Goal: Task Accomplishment & Management: Complete application form

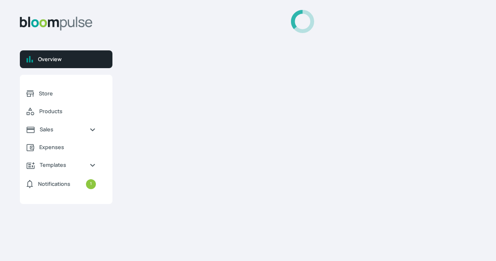
select select "2025"
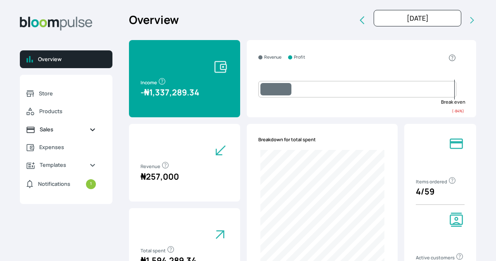
click at [53, 131] on span "Sales" at bounding box center [61, 130] width 43 height 8
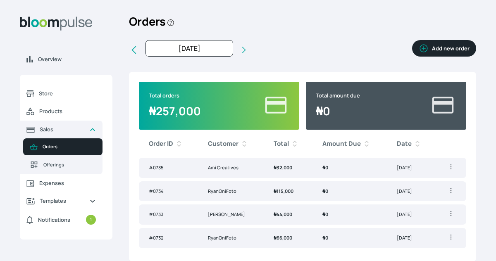
click at [425, 52] on icon "button" at bounding box center [424, 49] width 8 height 8
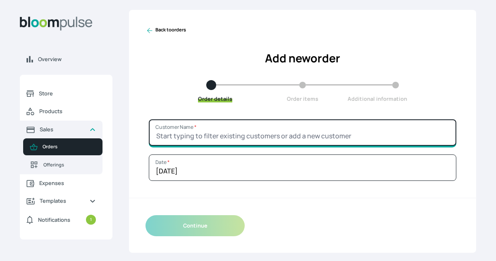
click at [270, 134] on input "Customer Name *" at bounding box center [302, 132] width 307 height 26
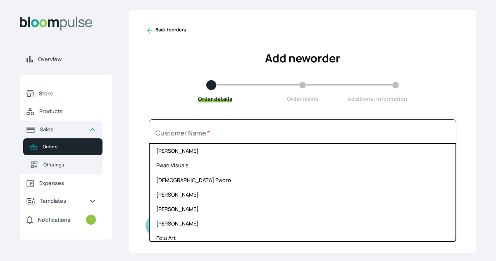
click at [383, 250] on div "Continue" at bounding box center [302, 226] width 347 height 54
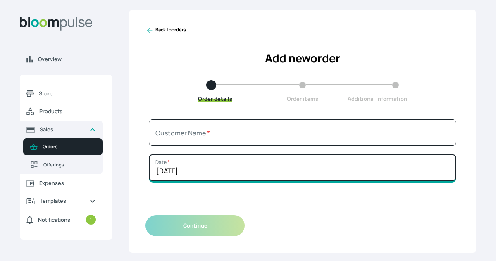
click at [283, 169] on input "[DATE]" at bounding box center [302, 168] width 307 height 26
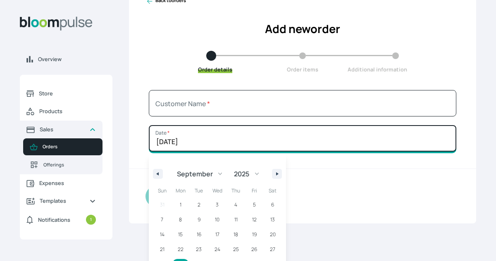
scroll to position [48, 0]
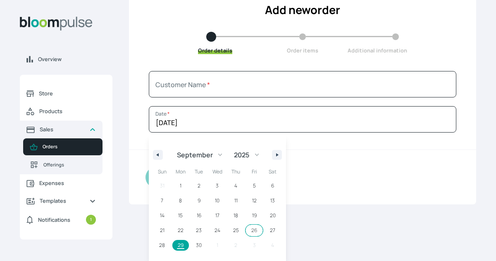
click at [252, 226] on span "26" at bounding box center [254, 230] width 19 height 11
type input "[DATE]"
click at [313, 186] on div "Continue" at bounding box center [302, 177] width 347 height 54
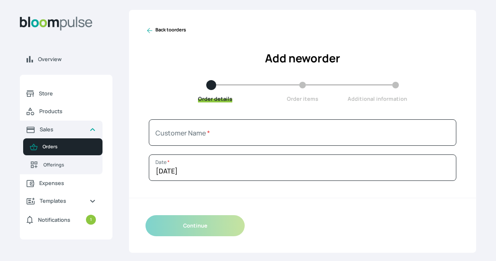
scroll to position [0, 0]
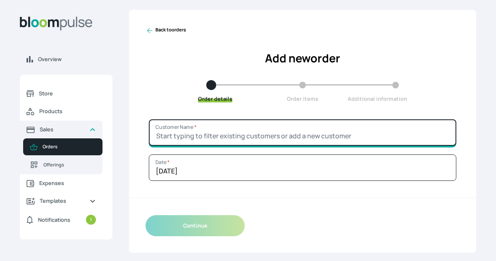
click at [246, 140] on input "Customer Name *" at bounding box center [302, 132] width 307 height 26
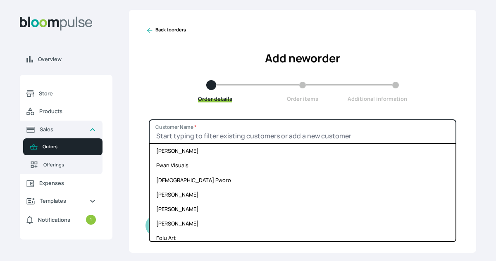
type input "t"
type input "[PERSON_NAME]"
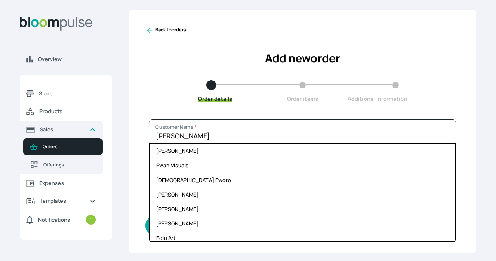
click at [436, 99] on div "Order details Order items Additional information" at bounding box center [302, 91] width 314 height 23
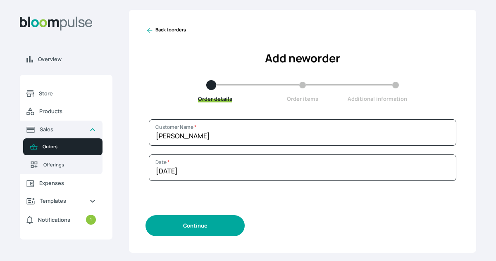
click at [204, 225] on button "Continue" at bounding box center [194, 225] width 99 height 21
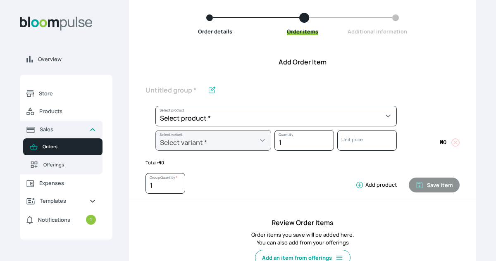
scroll to position [69, 0]
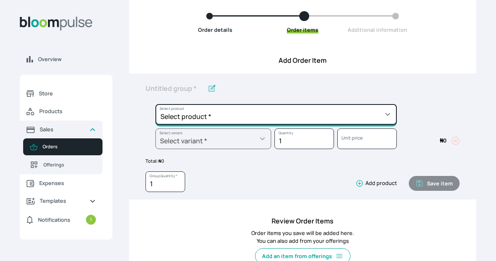
click at [240, 113] on select "Select product * Big Frame (Black) Canvas Print Canvas Print - Standard Canvas …" at bounding box center [275, 114] width 241 height 21
select select "a9f19bd2-f1a8-4b74-ae51-3a75659f3a28"
click at [155, 104] on select "Select product * Big Frame (Black) Canvas Print Canvas Print - Standard Canvas …" at bounding box center [275, 114] width 241 height 21
type input "Lustre Print - Standard"
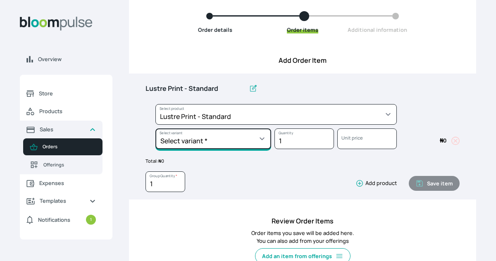
click at [244, 140] on select "Select variant * 10 by 10 10 by 12 10 by 15 10 by 16 11 by 12 11 by 14 11.7 by …" at bounding box center [213, 139] width 116 height 21
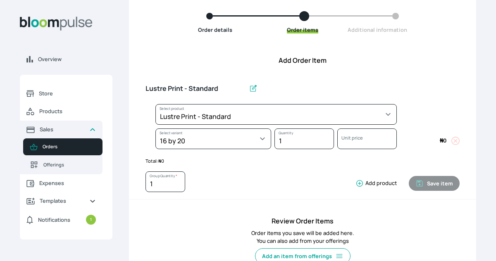
select select "a9f19bd2-f1a8-4b74-ae51-3a75659f3a28"
select select "c90ef38e-4c33-4814-9bf1-ecad61888651"
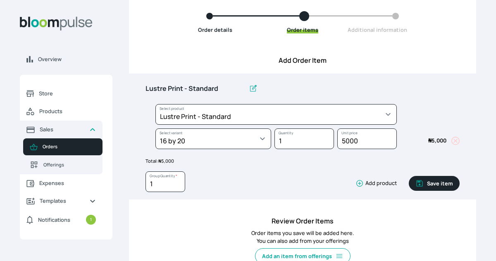
click at [358, 182] on icon "button" at bounding box center [359, 183] width 8 height 8
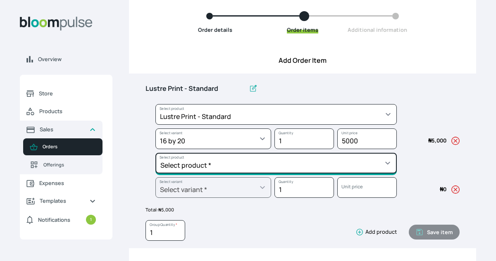
click at [340, 166] on select "Select product * Big Frame (Black) Canvas Print Canvas Print - Standard Canvas …" at bounding box center [275, 163] width 241 height 21
select select "5fa67804-61d7-459d-93b4-9e8949636f1b"
click at [155, 153] on select "Select product * Big Frame (Black) Canvas Print Canvas Print - Standard Canvas …" at bounding box center [275, 163] width 241 height 21
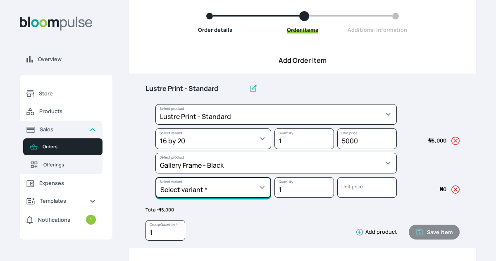
click at [240, 186] on select "Select variant * 10 by 10 10 by 12 10 by 13 10 by 15 10 by 16 11 by 12 11 by 14…" at bounding box center [213, 187] width 116 height 21
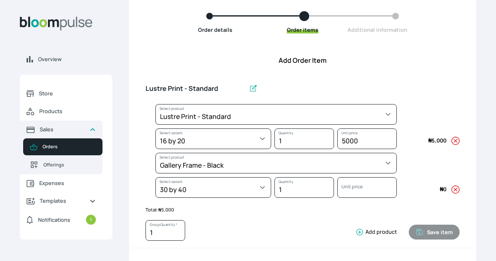
select select "5fa67804-61d7-459d-93b4-9e8949636f1b"
select select "30d14062-2204-4031-be69-fc77058e8e6e"
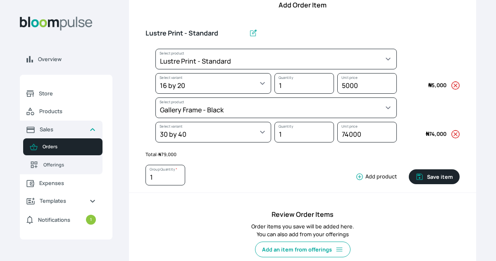
scroll to position [124, 0]
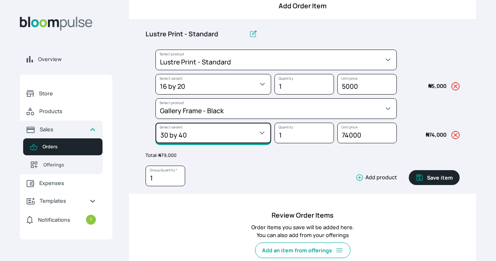
click at [240, 130] on select "Select variant * 10 by 10 10 by 12 10 by 13 10 by 15 10 by 16 11 by 12 11 by 14…" at bounding box center [213, 133] width 116 height 21
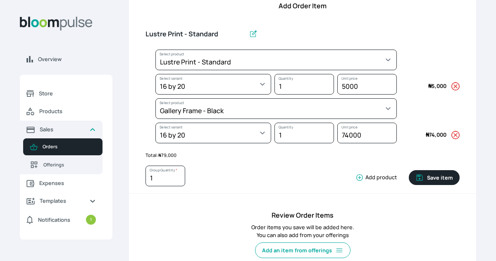
select select "5fa67804-61d7-459d-93b4-9e8949636f1b"
select select "ce514348-26ea-42a8-afc0-9dafa6b4dfcb"
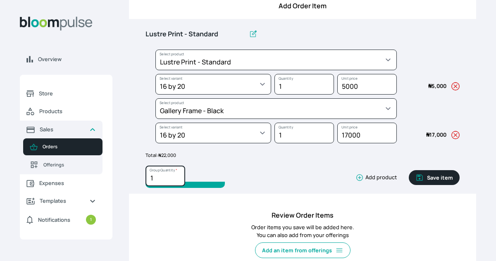
click at [167, 176] on input "1" at bounding box center [165, 176] width 40 height 21
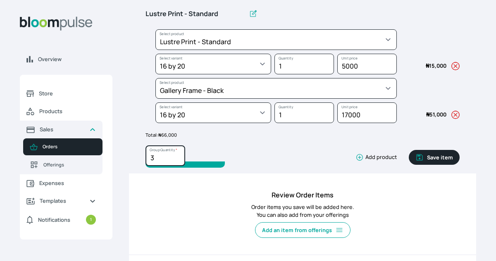
scroll to position [138, 0]
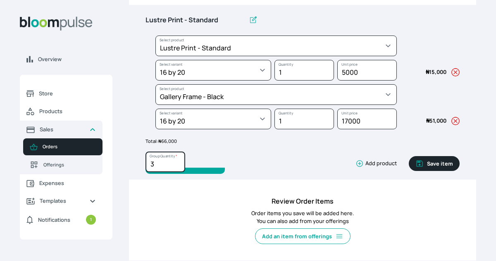
type input "3"
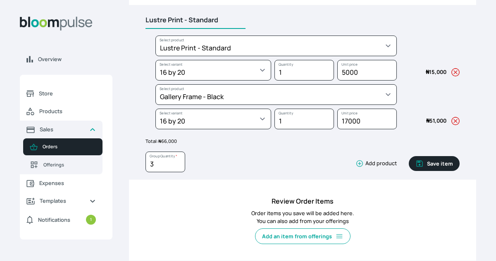
click at [221, 21] on input "Lustre Print - Standard" at bounding box center [195, 20] width 100 height 17
type input "L"
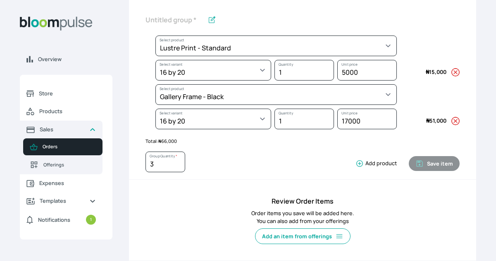
click at [221, 21] on div at bounding box center [270, 24] width 251 height 24
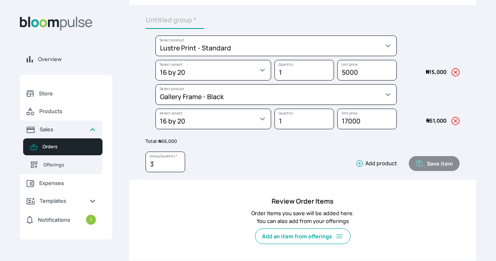
click at [188, 20] on input "text" at bounding box center [174, 20] width 59 height 17
type input "Gallery Frame 16 x 20"
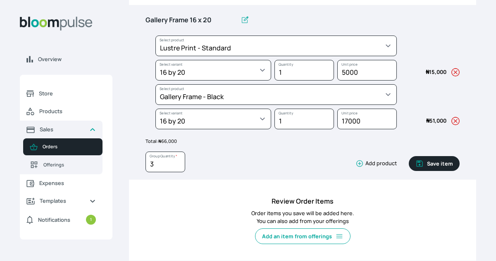
click at [424, 166] on icon "button" at bounding box center [419, 164] width 8 height 8
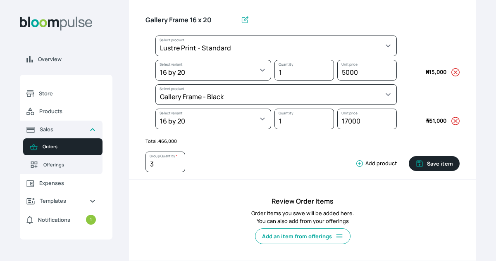
type input "1"
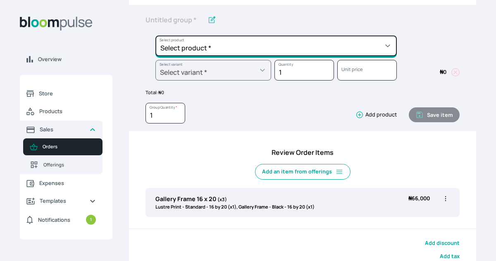
click at [275, 44] on select "Select product * Big Frame (Black) Canvas Print Canvas Print - Standard Canvas …" at bounding box center [275, 46] width 241 height 21
select select "a9f19bd2-f1a8-4b74-ae51-3a75659f3a28"
click at [155, 36] on select "Select product * Big Frame (Black) Canvas Print Canvas Print - Standard Canvas …" at bounding box center [275, 46] width 241 height 21
type input "Lustre Print - Standard"
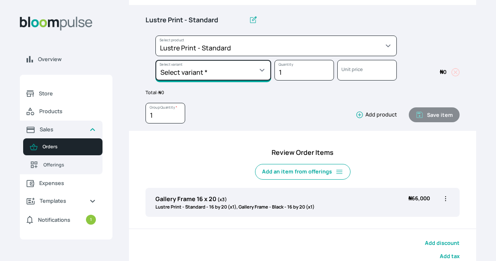
click at [236, 70] on select "Select variant * 10 by 10 10 by 12 10 by 15 10 by 16 11 by 12 11 by 14 11.7 by …" at bounding box center [213, 70] width 116 height 21
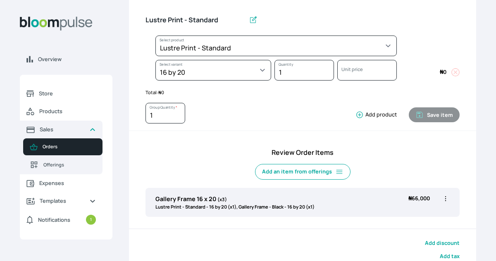
select select "a9f19bd2-f1a8-4b74-ae51-3a75659f3a28"
select select "c90ef38e-4c33-4814-9bf1-ecad61888651"
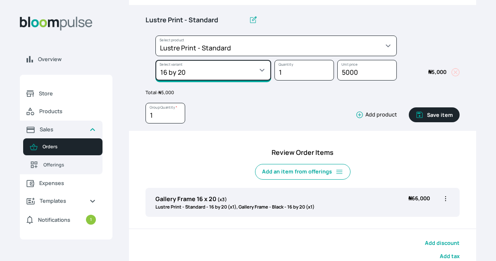
click at [222, 77] on select "Select variant * 10 by 10 10 by 12 10 by 15 10 by 16 11 by 12 11 by 14 11.7 by …" at bounding box center [213, 70] width 116 height 21
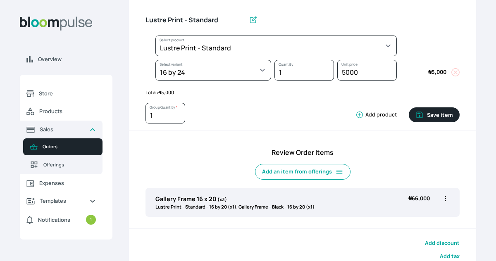
select select "a9f19bd2-f1a8-4b74-ae51-3a75659f3a28"
select select "d5ad845b-9075-4ffc-b25e-de8a0314e580"
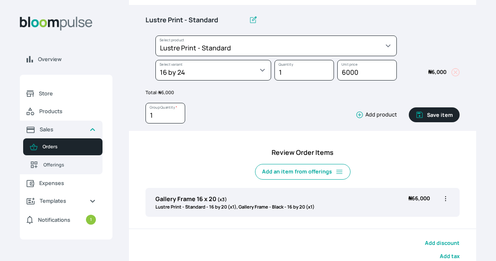
click at [358, 113] on icon "button" at bounding box center [359, 115] width 7 height 7
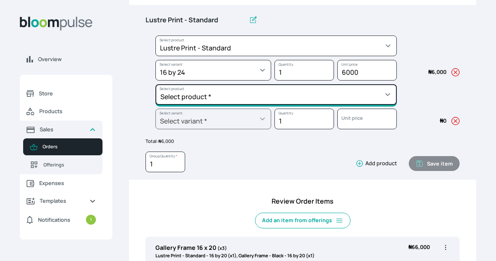
click at [340, 97] on select "Select product * Big Frame (Black) Canvas Print Canvas Print - Standard Canvas …" at bounding box center [275, 94] width 241 height 21
select select "5fa67804-61d7-459d-93b4-9e8949636f1b"
click at [155, 84] on select "Select product * Big Frame (Black) Canvas Print Canvas Print - Standard Canvas …" at bounding box center [275, 94] width 241 height 21
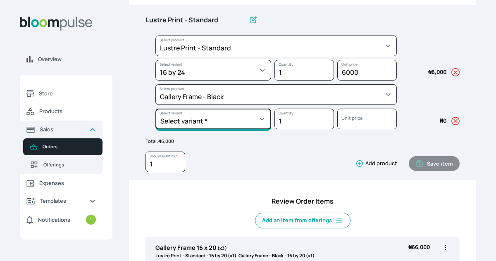
click at [245, 121] on select "Select variant * 10 by 10 10 by 12 10 by 13 10 by 15 10 by 16 11 by 12 11 by 14…" at bounding box center [213, 119] width 116 height 21
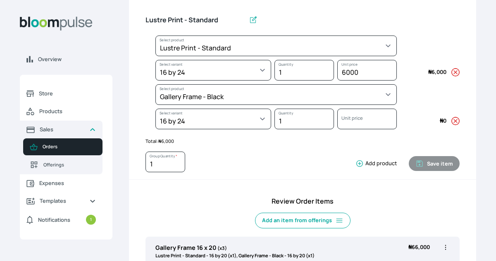
select select "5fa67804-61d7-459d-93b4-9e8949636f1b"
select select "6cf7892a-d45f-4b55-bdff-e9ee7f39813e"
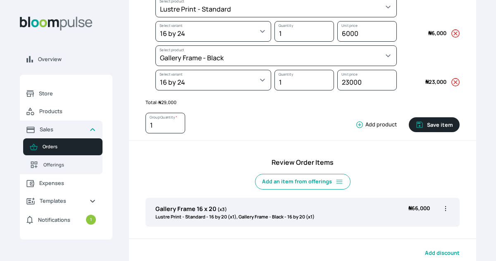
scroll to position [179, 0]
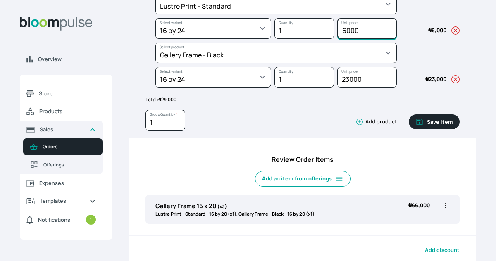
click at [348, 32] on input "6000" at bounding box center [367, 28] width 60 height 21
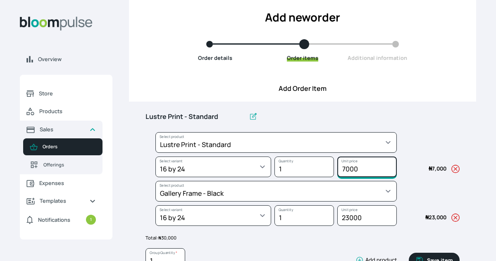
scroll to position [0, 0]
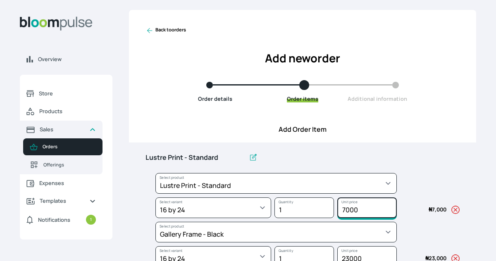
type input "7000"
click at [219, 154] on input "Lustre Print - Standard" at bounding box center [195, 157] width 100 height 17
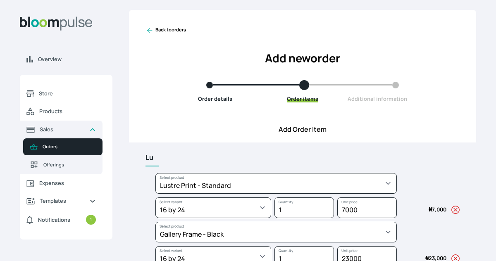
type input "L"
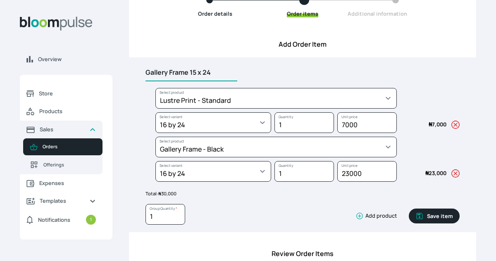
scroll to position [263, 0]
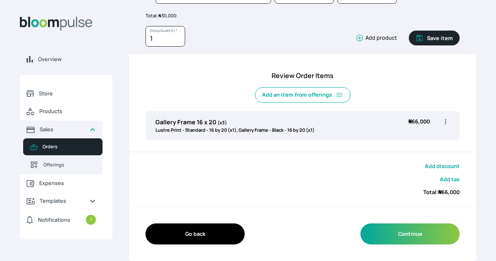
type input "Gallery Frame 15 x 24"
click at [440, 39] on button "Save item" at bounding box center [434, 38] width 51 height 15
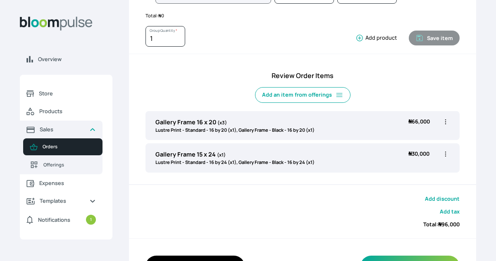
scroll to position [247, 0]
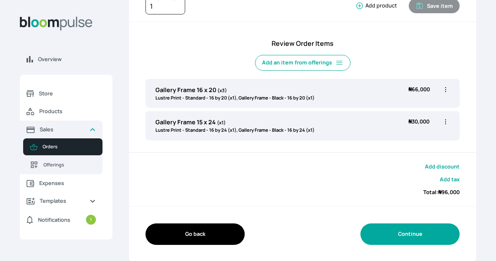
click at [413, 237] on button "Continue" at bounding box center [409, 234] width 99 height 21
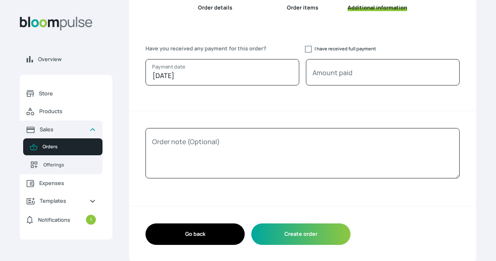
click at [310, 48] on input "I have received full payment" at bounding box center [308, 49] width 7 height 7
checkbox input "true"
type input "96000"
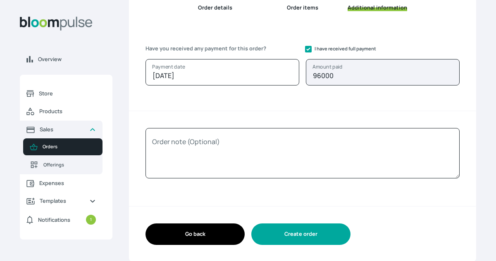
click at [326, 239] on button "Create order" at bounding box center [300, 234] width 99 height 21
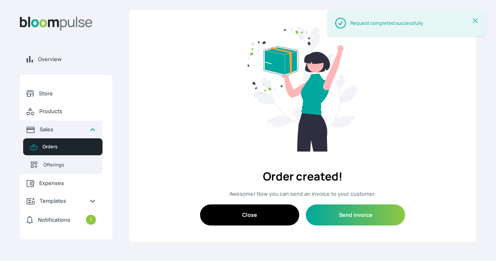
click at [267, 215] on button "Close" at bounding box center [249, 215] width 99 height 21
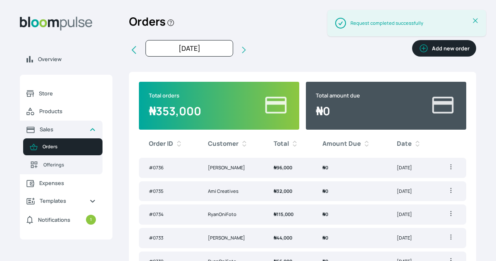
click at [447, 42] on div "Success Request completed successfully Close Alert" at bounding box center [406, 27] width 159 height 35
click at [443, 54] on div "Success Request completed successfully Close Alert" at bounding box center [406, 27] width 179 height 55
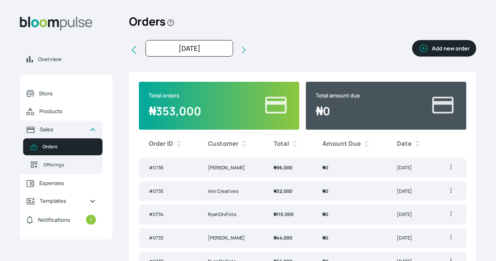
click at [441, 50] on button "Add new order" at bounding box center [444, 48] width 64 height 17
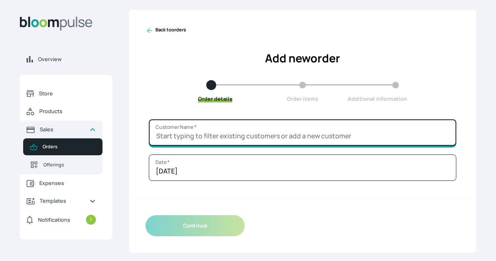
click at [311, 131] on input "Customer Name *" at bounding box center [302, 132] width 307 height 26
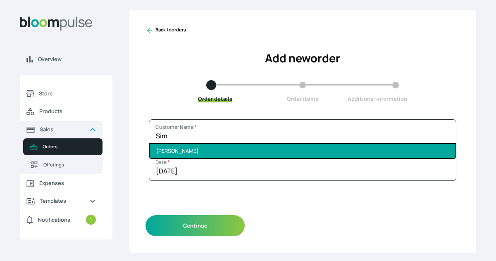
click at [307, 148] on li "[PERSON_NAME]" at bounding box center [303, 151] width 306 height 14
type input "[PERSON_NAME]"
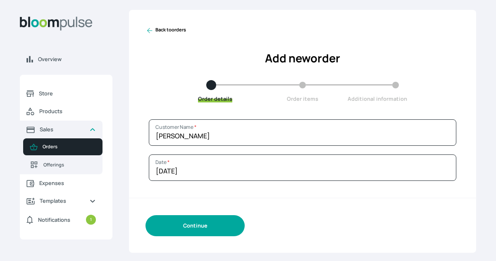
click at [208, 227] on button "Continue" at bounding box center [194, 225] width 99 height 21
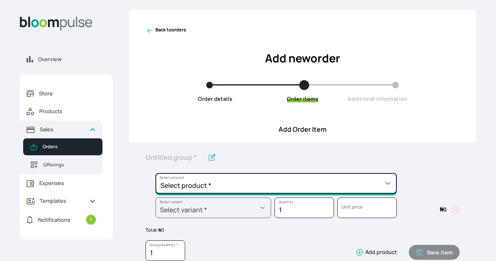
click at [214, 186] on select "Select product * Big Frame (Black) Canvas Print Canvas Print - Standard Canvas …" at bounding box center [275, 183] width 241 height 21
select select "a9f19bd2-f1a8-4b74-ae51-3a75659f3a28"
click at [155, 173] on select "Select product * Big Frame (Black) Canvas Print Canvas Print - Standard Canvas …" at bounding box center [275, 183] width 241 height 21
type input "Lustre Print - Standard"
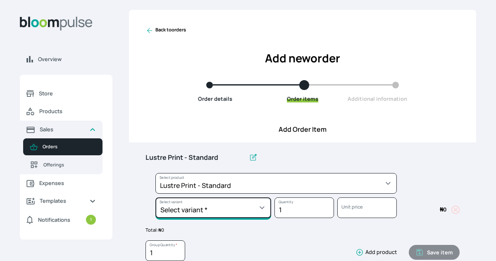
click at [208, 205] on select "Select variant * 10 by 10 10 by 12 10 by 15 10 by 16 11 by 12 11 by 14 11.7 by …" at bounding box center [213, 208] width 116 height 21
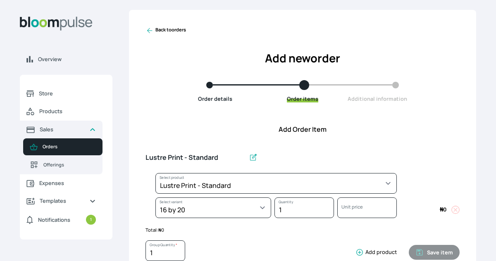
select select "a9f19bd2-f1a8-4b74-ae51-3a75659f3a28"
select select "c90ef38e-4c33-4814-9bf1-ecad61888651"
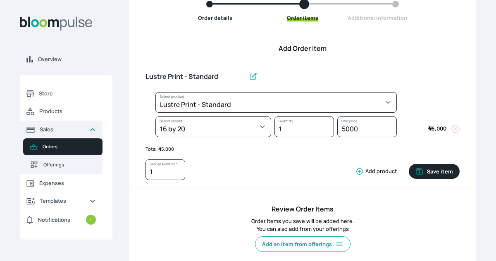
scroll to position [94, 0]
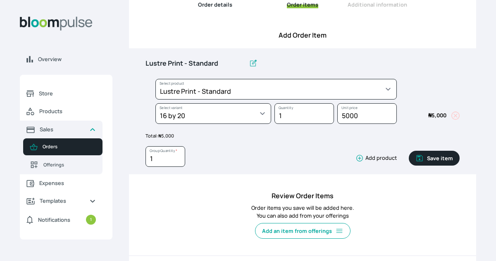
click at [360, 157] on icon "button" at bounding box center [359, 158] width 7 height 7
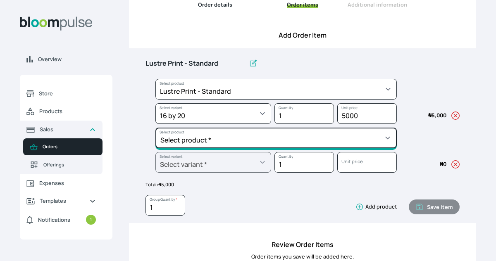
click at [333, 141] on select "Select product * Big Frame (Black) Canvas Print Canvas Print - Standard Canvas …" at bounding box center [275, 138] width 241 height 21
select select "5fa67804-61d7-459d-93b4-9e8949636f1b"
click at [155, 128] on select "Select product * Big Frame (Black) Canvas Print Canvas Print - Standard Canvas …" at bounding box center [275, 138] width 241 height 21
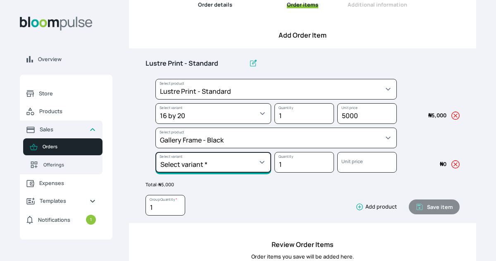
click at [259, 172] on select "Select variant * 10 by 10 10 by 12 10 by 13 10 by 15 10 by 16 11 by 12 11 by 14…" at bounding box center [213, 162] width 116 height 21
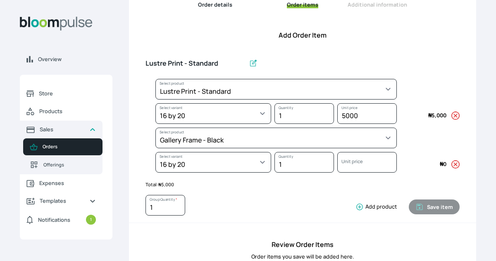
select select "5fa67804-61d7-459d-93b4-9e8949636f1b"
select select "ce514348-26ea-42a8-afc0-9dafa6b4dfcb"
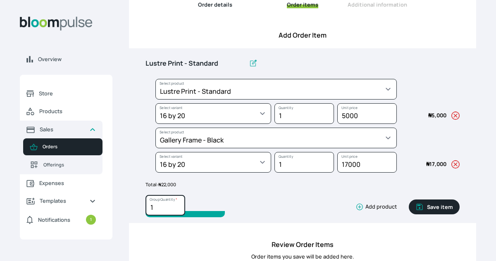
click at [161, 205] on input "1" at bounding box center [165, 205] width 40 height 21
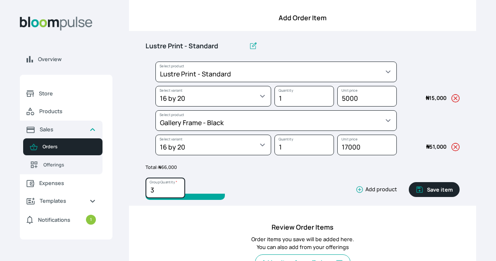
scroll to position [114, 0]
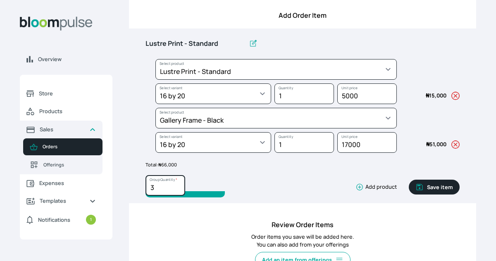
type input "3"
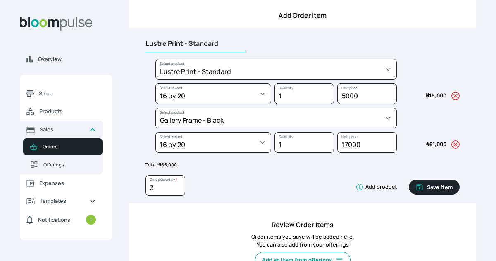
click at [224, 39] on input "Lustre Print - Standard" at bounding box center [195, 43] width 100 height 17
type input "L"
type input "Gallery Frame 16 x 20"
click at [424, 186] on icon "button" at bounding box center [419, 187] width 8 height 8
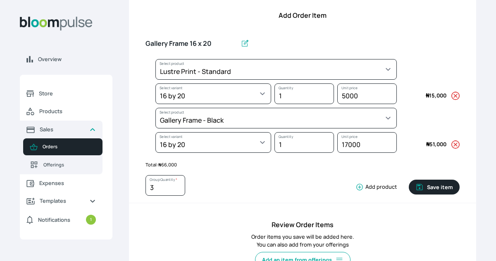
type input "1"
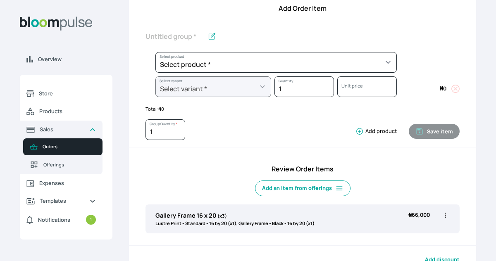
scroll to position [122, 0]
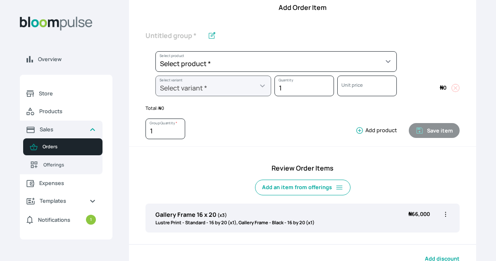
click at [445, 214] on icon "button" at bounding box center [445, 214] width 8 height 8
click at [417, 232] on span "Edit" at bounding box center [413, 231] width 60 height 8
type input "Gallery Frame 16 x 20"
type input "3"
select select "a9f19bd2-f1a8-4b74-ae51-3a75659f3a28"
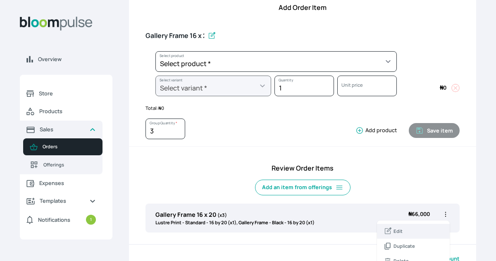
select select "c90ef38e-4c33-4814-9bf1-ecad61888651"
select select "5fa67804-61d7-459d-93b4-9e8949636f1b"
select select "ce514348-26ea-42a8-afc0-9dafa6b4dfcb"
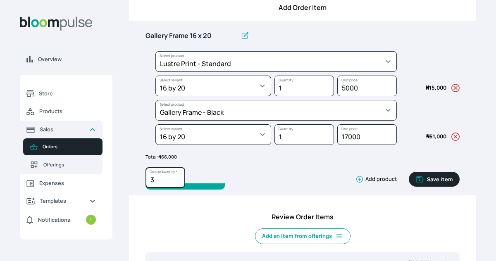
click at [155, 181] on input "3" at bounding box center [165, 177] width 40 height 21
type input "3"
click at [427, 174] on button "Save item" at bounding box center [434, 179] width 51 height 15
type input "1"
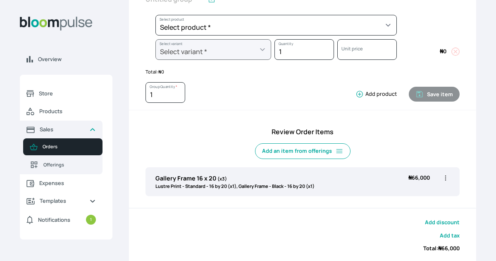
scroll to position [159, 0]
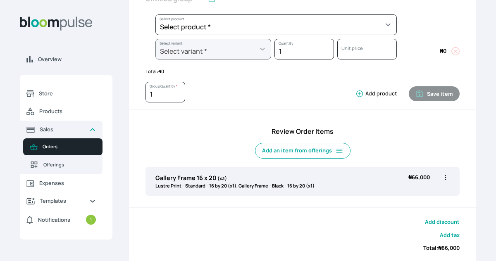
click at [445, 179] on icon "button" at bounding box center [445, 178] width 8 height 8
click at [427, 191] on span "Edit" at bounding box center [413, 194] width 60 height 8
type input "Gallery Frame 16 x 20"
type input "3"
select select "a9f19bd2-f1a8-4b74-ae51-3a75659f3a28"
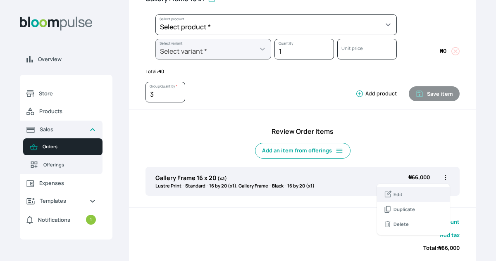
select select "c90ef38e-4c33-4814-9bf1-ecad61888651"
select select "5fa67804-61d7-459d-93b4-9e8949636f1b"
select select "ce514348-26ea-42a8-afc0-9dafa6b4dfcb"
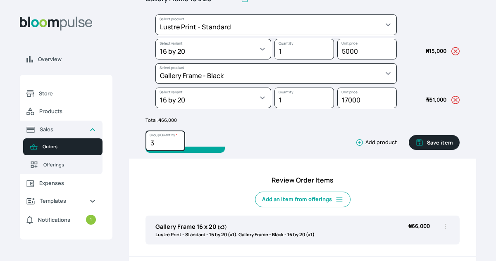
click at [164, 142] on input "3" at bounding box center [165, 141] width 40 height 21
type input "2"
click at [431, 139] on button "Save item" at bounding box center [434, 142] width 51 height 15
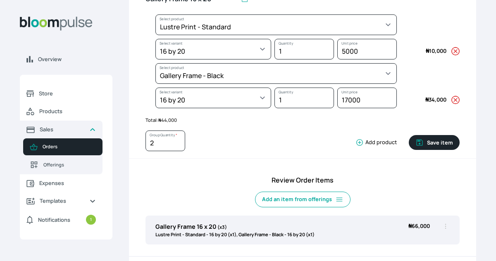
type input "1"
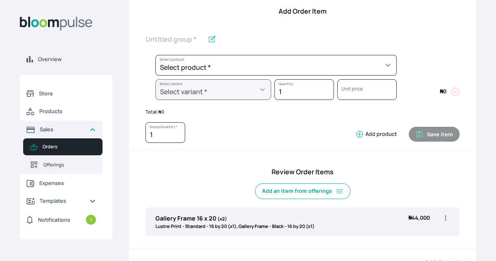
scroll to position [102, 0]
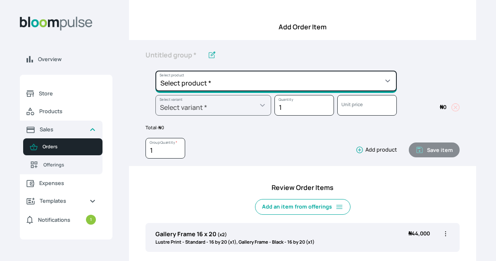
click at [249, 81] on select "Select product * Big Frame (Black) Canvas Print Canvas Print - Standard Canvas …" at bounding box center [275, 81] width 241 height 21
select select "a9f19bd2-f1a8-4b74-ae51-3a75659f3a28"
click at [155, 71] on select "Select product * Big Frame (Black) Canvas Print Canvas Print - Standard Canvas …" at bounding box center [275, 81] width 241 height 21
type input "Lustre Print - Standard"
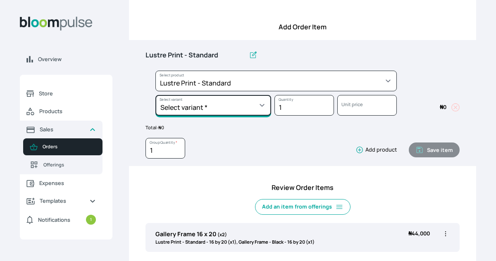
click at [242, 110] on select "Select variant * 10 by 10 10 by 12 10 by 15 10 by 16 11 by 12 11 by 14 11.7 by …" at bounding box center [213, 105] width 116 height 21
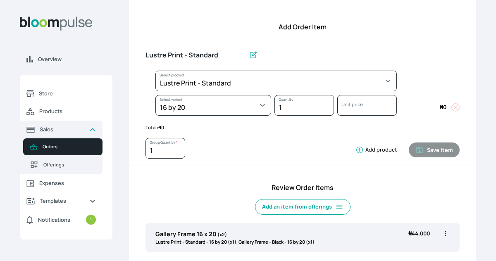
select select "a9f19bd2-f1a8-4b74-ae51-3a75659f3a28"
select select "c90ef38e-4c33-4814-9bf1-ecad61888651"
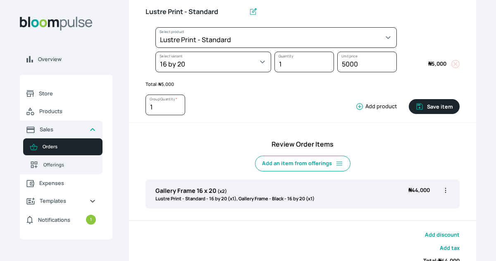
scroll to position [160, 0]
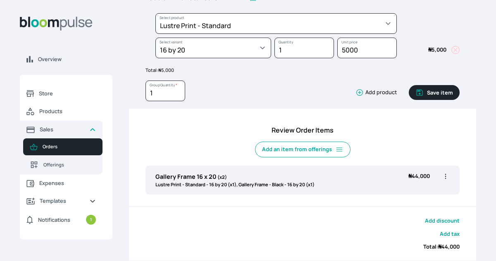
click at [360, 93] on icon "button" at bounding box center [359, 93] width 7 height 7
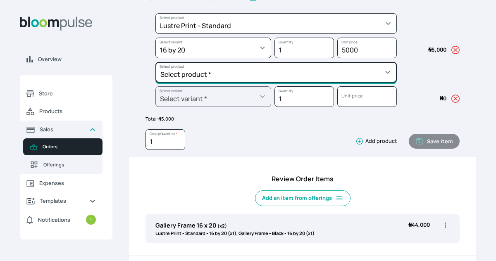
click at [319, 76] on select "Select product * Big Frame (Black) Canvas Print Canvas Print - Standard Canvas …" at bounding box center [275, 72] width 241 height 21
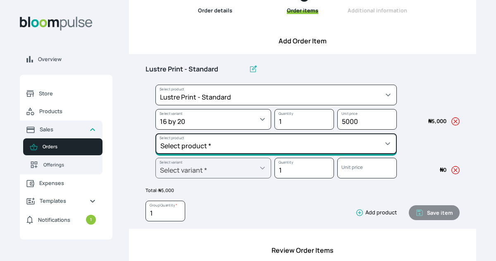
scroll to position [88, 0]
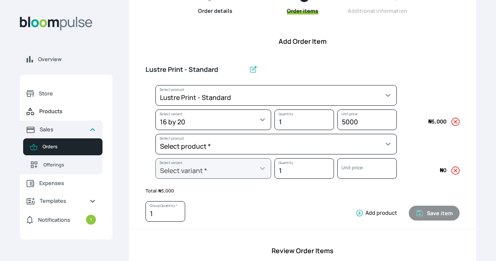
click at [62, 113] on span "Products" at bounding box center [67, 111] width 57 height 8
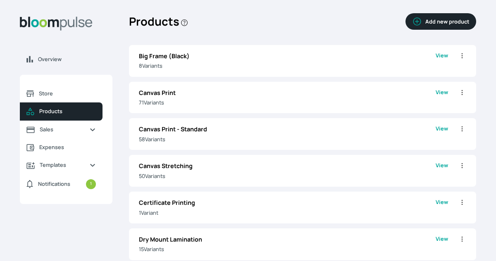
click at [455, 21] on button "Add new product" at bounding box center [440, 21] width 71 height 17
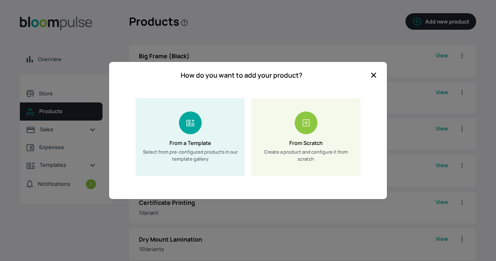
click at [201, 140] on h5 "From a Template" at bounding box center [190, 143] width 42 height 8
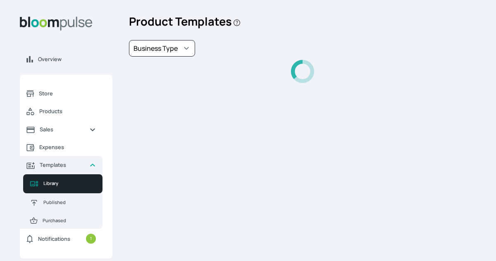
select select "PhotoPrints"
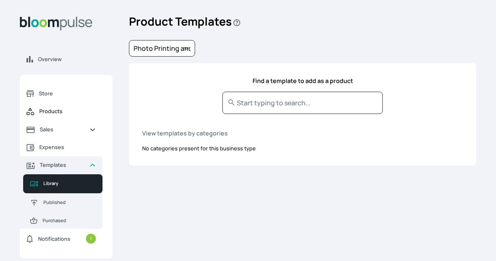
click at [54, 109] on span "Products" at bounding box center [67, 111] width 57 height 8
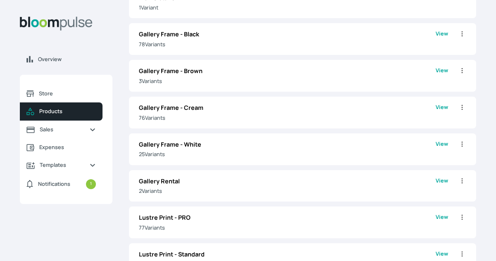
scroll to position [466, 0]
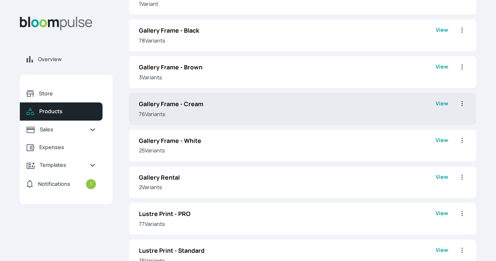
click at [372, 114] on p "76 Variant s" at bounding box center [287, 114] width 297 height 8
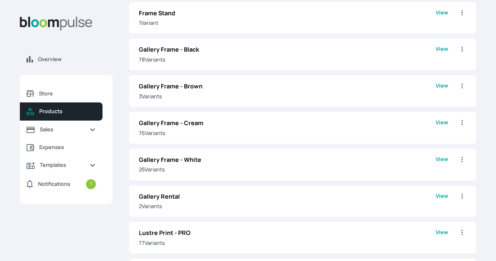
scroll to position [466, 0]
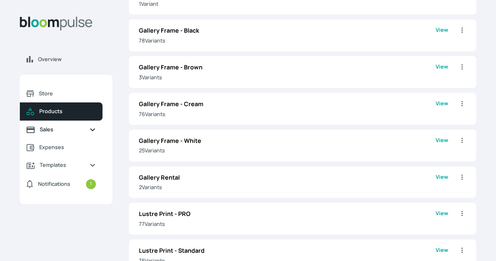
click at [71, 126] on span "Sales" at bounding box center [61, 130] width 43 height 8
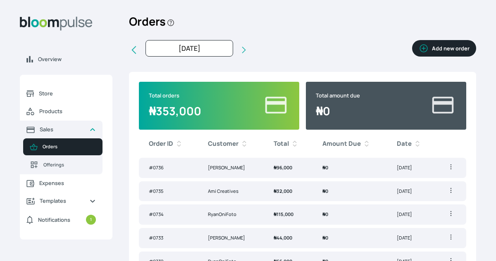
click at [450, 41] on button "Add new order" at bounding box center [444, 48] width 64 height 17
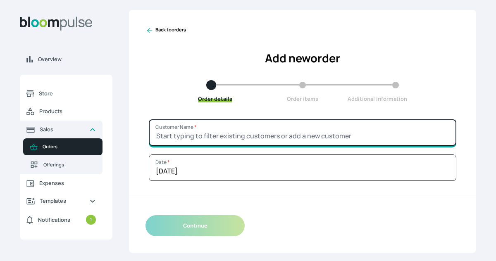
click at [302, 137] on input "Customer Name *" at bounding box center [302, 132] width 307 height 26
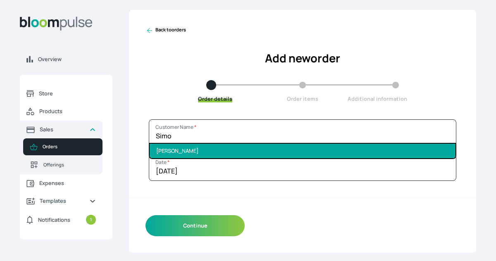
click at [314, 155] on li "[PERSON_NAME]" at bounding box center [303, 151] width 306 height 14
type input "[PERSON_NAME]"
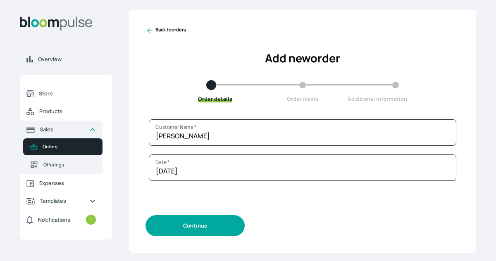
click at [220, 226] on button "Continue" at bounding box center [194, 225] width 99 height 21
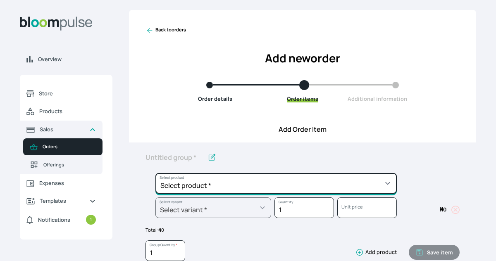
click at [240, 184] on select "Select product * Big Frame (Black) Canvas Print Canvas Print - Standard Canvas …" at bounding box center [275, 183] width 241 height 21
select select "a9f19bd2-f1a8-4b74-ae51-3a75659f3a28"
click at [155, 173] on select "Select product * Big Frame (Black) Canvas Print Canvas Print - Standard Canvas …" at bounding box center [275, 183] width 241 height 21
type input "Lustre Print - Standard"
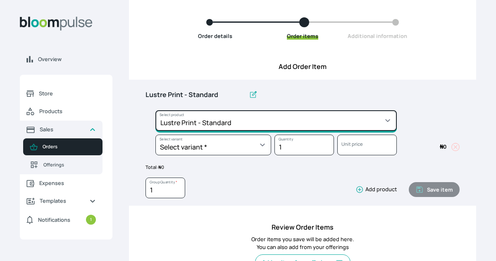
scroll to position [68, 0]
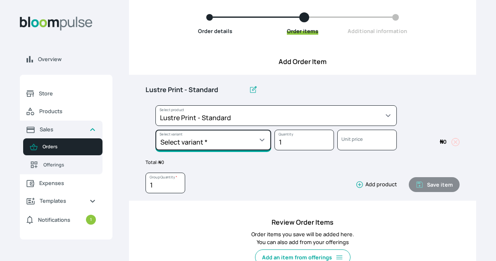
click at [237, 142] on select "Select variant * 10 by 10 10 by 12 10 by 15 10 by 16 11 by 12 11 by 14 11.7 by …" at bounding box center [213, 140] width 116 height 21
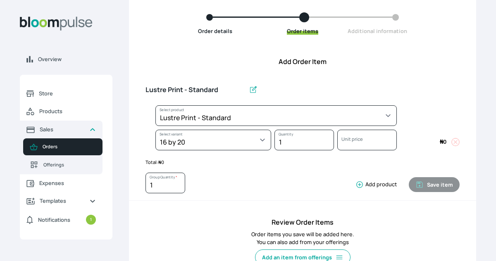
select select "a9f19bd2-f1a8-4b74-ae51-3a75659f3a28"
select select "c90ef38e-4c33-4814-9bf1-ecad61888651"
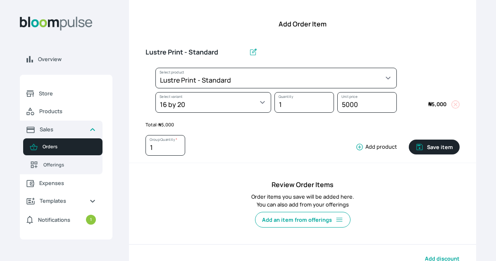
scroll to position [107, 0]
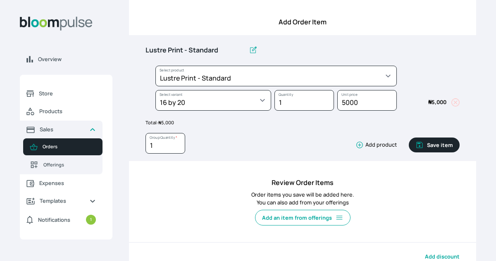
click at [376, 147] on button "Add product" at bounding box center [374, 145] width 45 height 8
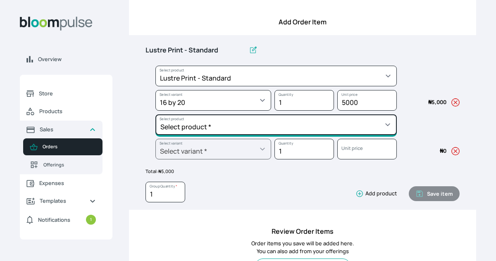
click at [341, 127] on select "Select product * Big Frame (Black) Canvas Print Canvas Print - Standard Canvas …" at bounding box center [275, 124] width 241 height 21
select select "5fa67804-61d7-459d-93b4-9e8949636f1b"
click at [155, 114] on select "Select product * Big Frame (Black) Canvas Print Canvas Print - Standard Canvas …" at bounding box center [275, 124] width 241 height 21
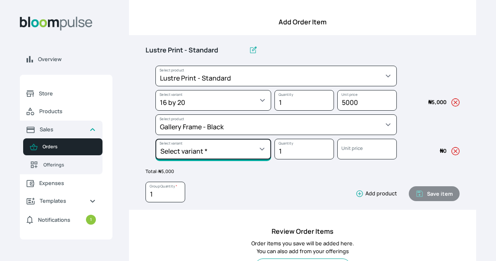
click at [240, 143] on select "Select variant * 10 by 10 10 by 12 10 by 13 10 by 15 10 by 16 11 by 12 11 by 14…" at bounding box center [213, 149] width 116 height 21
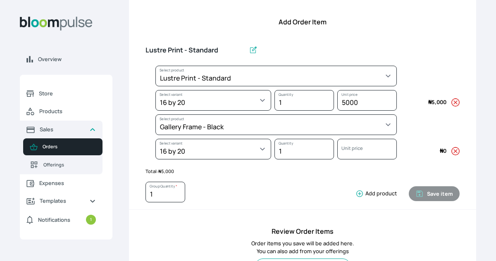
select select "5fa67804-61d7-459d-93b4-9e8949636f1b"
select select "ce514348-26ea-42a8-afc0-9dafa6b4dfcb"
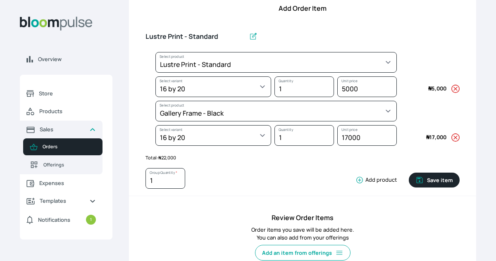
scroll to position [127, 0]
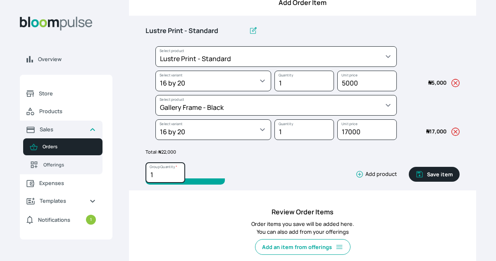
click at [160, 178] on input "1" at bounding box center [165, 172] width 40 height 21
type input "2"
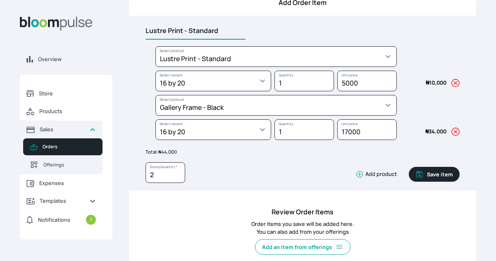
click at [222, 29] on input "Lustre Print - Standard" at bounding box center [195, 30] width 100 height 17
type input "L"
type input "Gallery Frame 16 x 20"
click at [434, 173] on button "Save item" at bounding box center [434, 174] width 51 height 15
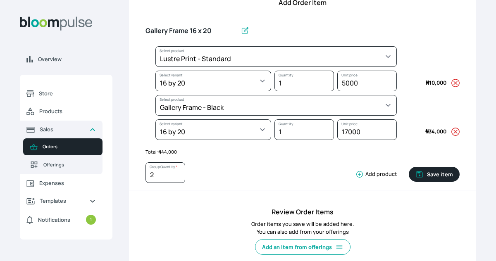
type input "1"
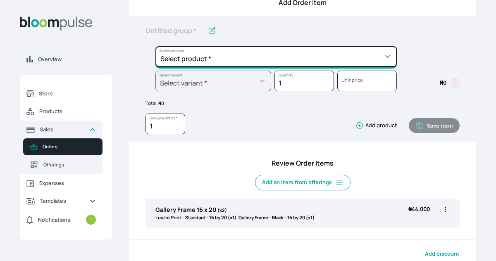
click at [257, 55] on select "Select product * Big Frame (Black) Canvas Print Canvas Print - Standard Canvas …" at bounding box center [275, 56] width 241 height 21
select select "a9f19bd2-f1a8-4b74-ae51-3a75659f3a28"
click at [155, 46] on select "Select product * Big Frame (Black) Canvas Print Canvas Print - Standard Canvas …" at bounding box center [275, 56] width 241 height 21
type input "Lustre Print - Standard"
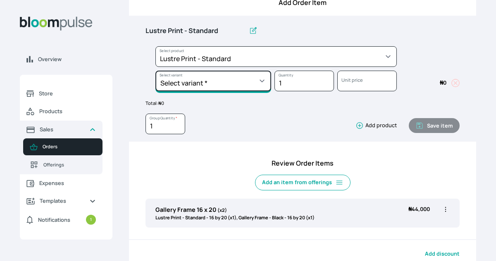
click at [237, 85] on select "Select variant * 10 by 10 10 by 12 10 by 15 10 by 16 11 by 12 11 by 14 11.7 by …" at bounding box center [213, 81] width 116 height 21
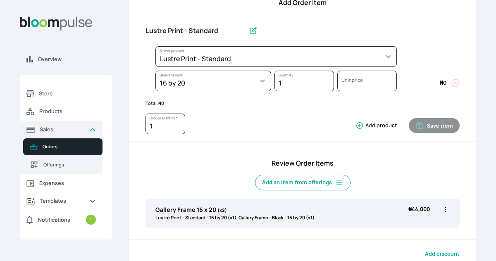
select select "a9f19bd2-f1a8-4b74-ae51-3a75659f3a28"
select select "c90ef38e-4c33-4814-9bf1-ecad61888651"
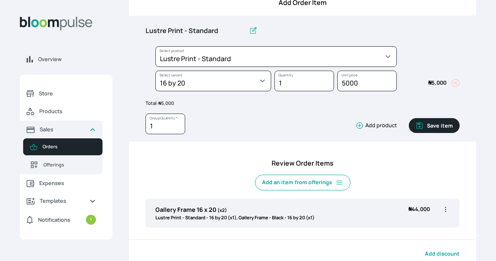
click at [356, 125] on icon "button" at bounding box center [359, 125] width 8 height 8
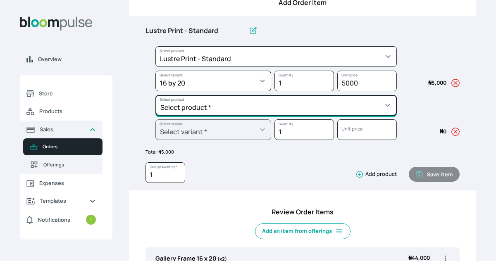
click at [327, 112] on select "Select product * Big Frame (Black) Canvas Print Canvas Print - Standard Canvas …" at bounding box center [275, 105] width 241 height 21
select select "3e1893c7-2187-47c2-89bb-666787672813"
click at [155, 95] on select "Select product * Big Frame (Black) Canvas Print Canvas Print - Standard Canvas …" at bounding box center [275, 105] width 241 height 21
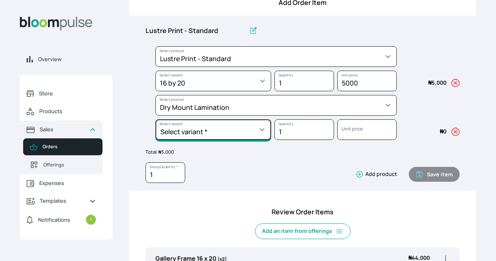
click at [248, 132] on select "Select variant * 12 by 16 12 by 18 16 by 16 16 by 20 16 by 24 18 by 24 20 by 20…" at bounding box center [213, 129] width 116 height 21
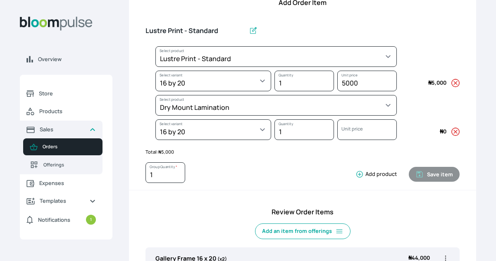
select select "3e1893c7-2187-47c2-89bb-666787672813"
select select "bcf62b0b-e756-4d68-a3eb-7a6db4ea707b"
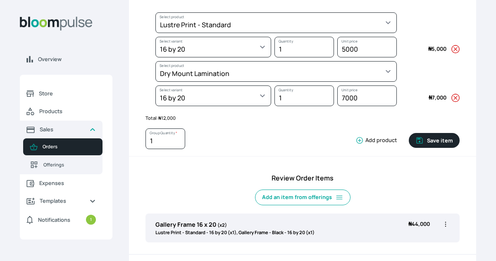
scroll to position [161, 0]
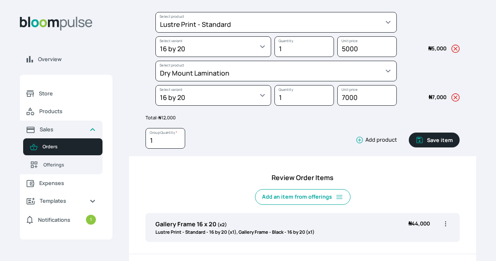
click at [362, 140] on icon "button" at bounding box center [359, 140] width 7 height 7
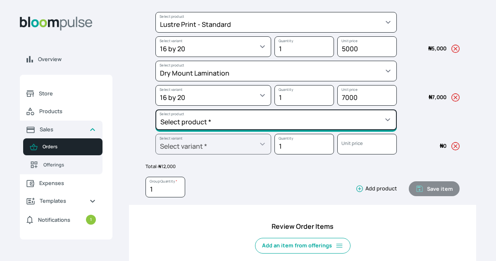
click at [309, 118] on select "Select product * Big Frame (Black) Canvas Print Canvas Print - Standard Canvas …" at bounding box center [275, 120] width 241 height 21
select select "afbdd4a6-484b-4bd3-9ca9-f1ebd67f58b9"
click at [155, 110] on select "Select product * Big Frame (Black) Canvas Print Canvas Print - Standard Canvas …" at bounding box center [275, 120] width 241 height 21
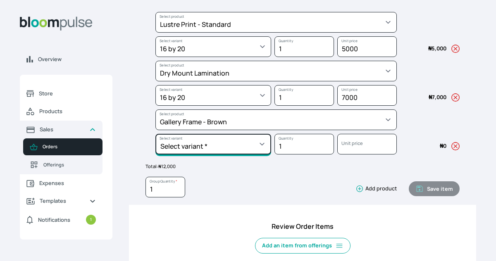
click at [227, 148] on select "Select variant * 12 by 17 16 by 22 24 by 36" at bounding box center [213, 144] width 116 height 21
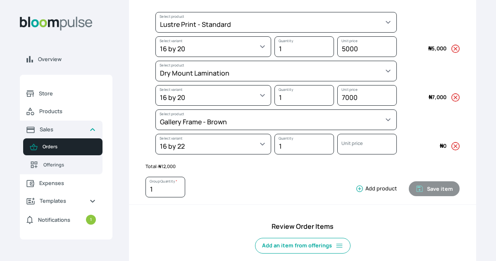
select select "afbdd4a6-484b-4bd3-9ca9-f1ebd67f58b9"
select select "2e6c271e-2474-4896-bac6-77d234e52b80"
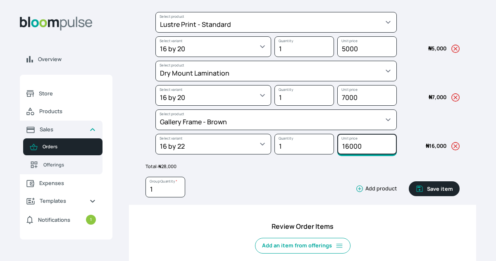
click at [348, 144] on input "16000" at bounding box center [367, 144] width 60 height 21
type input "18000"
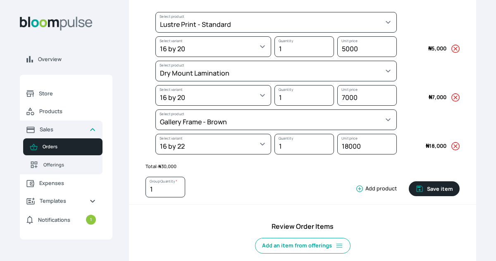
click at [326, 184] on div "1 Group Quantity * Add product" at bounding box center [270, 189] width 251 height 24
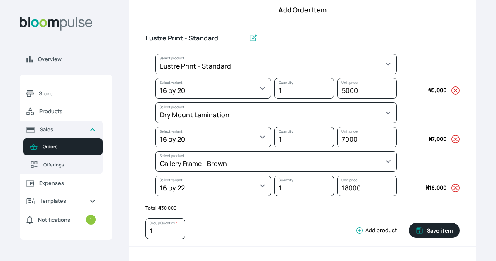
scroll to position [118, 0]
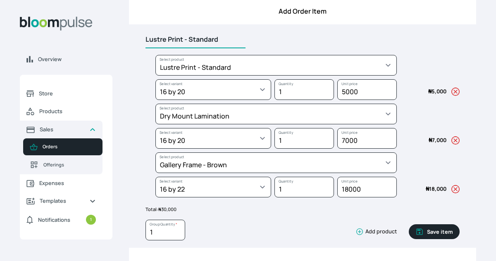
click at [220, 38] on input "Lustre Print - Standard" at bounding box center [195, 39] width 100 height 17
type input "L"
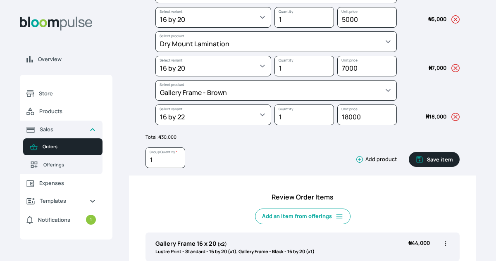
scroll to position [191, 0]
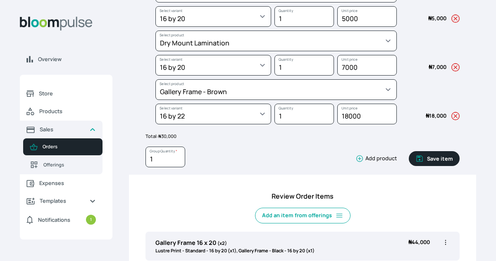
type input "Royal Frame 16 x 20"
click at [431, 161] on button "Save item" at bounding box center [434, 158] width 51 height 15
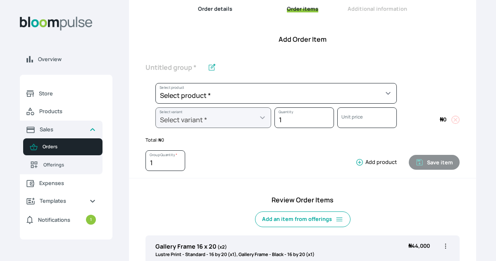
scroll to position [247, 0]
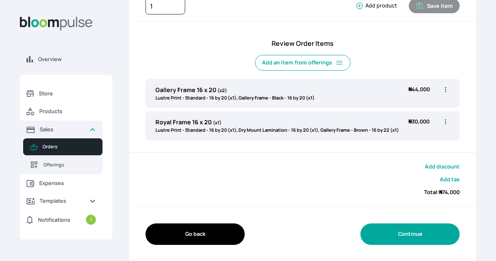
click at [426, 240] on button "Continue" at bounding box center [409, 234] width 99 height 21
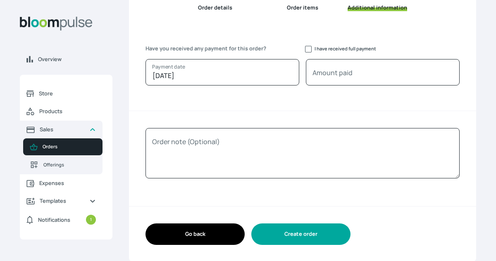
click at [336, 234] on button "Create order" at bounding box center [300, 234] width 99 height 21
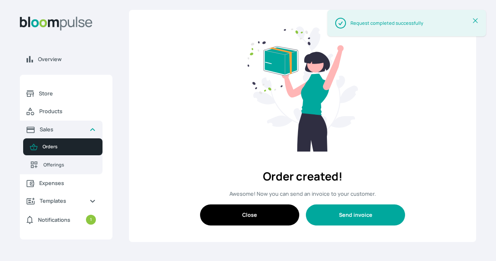
click at [331, 217] on button "Send invoice" at bounding box center [355, 215] width 99 height 21
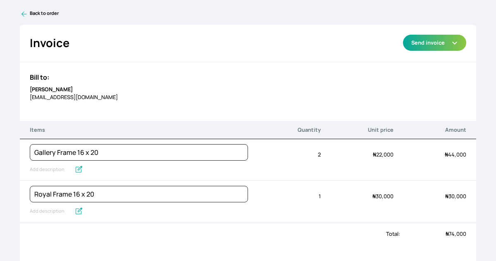
click at [50, 163] on div "Gallery Frame 16 x 20" at bounding box center [139, 159] width 218 height 41
click at [52, 171] on input "text" at bounding box center [50, 169] width 41 height 11
type input "Lustre Print - Standard, Gallery Frame - Black"
click at [54, 210] on input "text" at bounding box center [50, 211] width 41 height 11
type input "Lustre Print - Standard, Dry Mount Lamination, Gallery Frame - Brown"
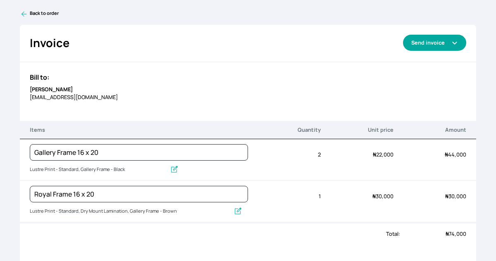
click at [450, 39] on button "Send invoice" at bounding box center [434, 43] width 63 height 16
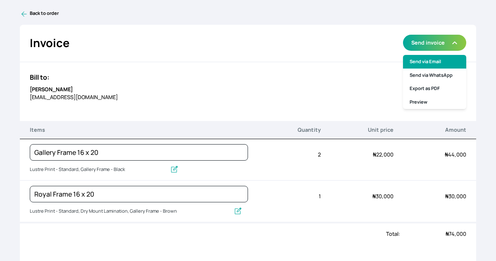
click at [443, 60] on link "Send via Email" at bounding box center [434, 62] width 63 height 14
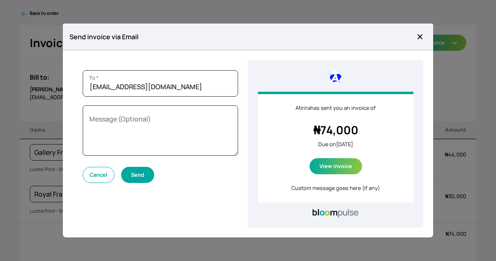
click at [139, 175] on button "Send" at bounding box center [137, 175] width 33 height 16
